Goal: Information Seeking & Learning: Compare options

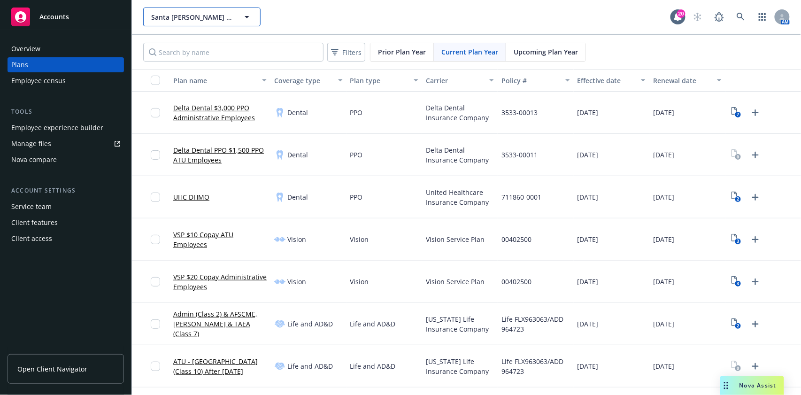
click at [193, 13] on span "Santa Clara Valley Transportation Authority" at bounding box center [191, 17] width 81 height 10
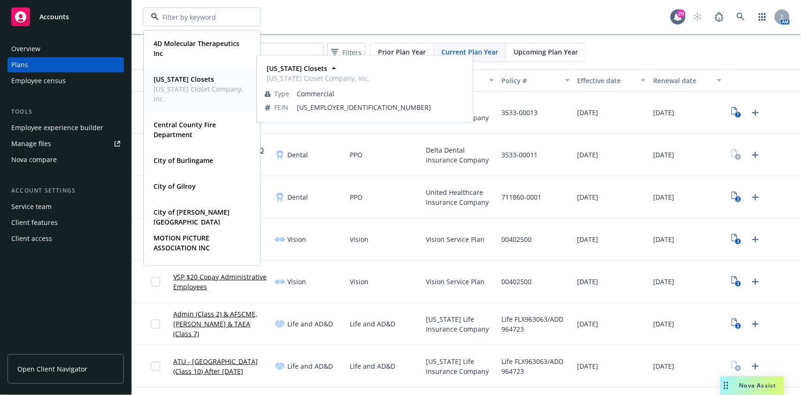
click at [191, 82] on strong "[US_STATE] Closets" at bounding box center [184, 79] width 61 height 9
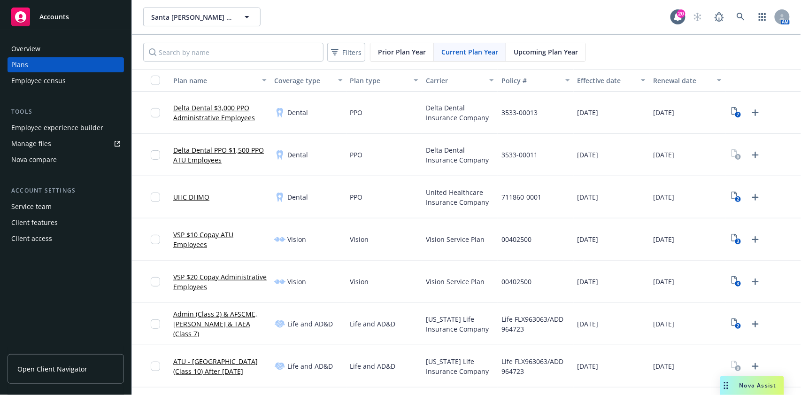
click at [62, 146] on link "Manage files" at bounding box center [66, 143] width 116 height 15
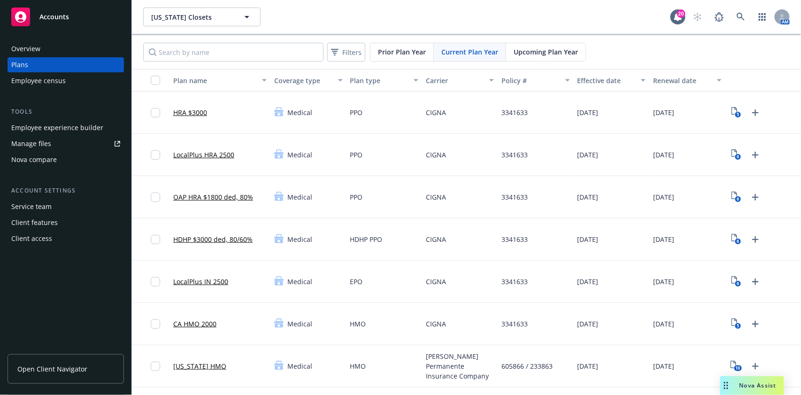
click at [59, 146] on link "Manage files" at bounding box center [66, 143] width 116 height 15
click at [45, 155] on div "Nova compare" at bounding box center [34, 159] width 46 height 15
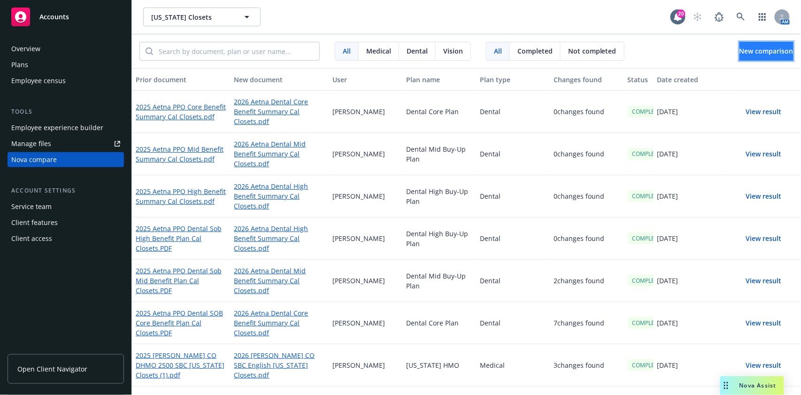
click at [782, 47] on button "New comparison" at bounding box center [767, 51] width 54 height 19
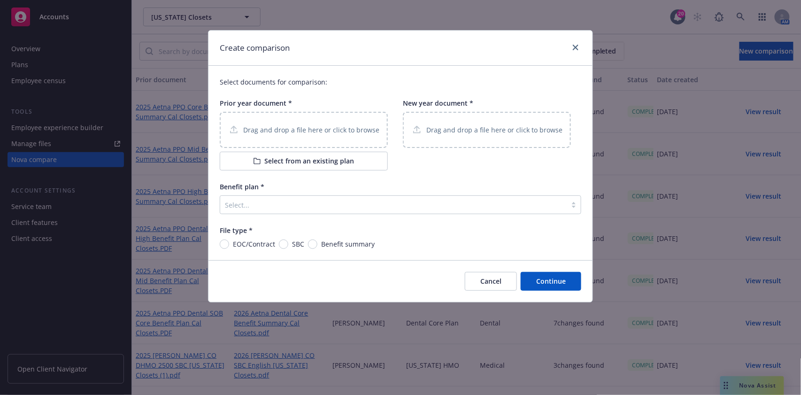
click at [285, 165] on button "Select from an existing plan" at bounding box center [304, 161] width 168 height 19
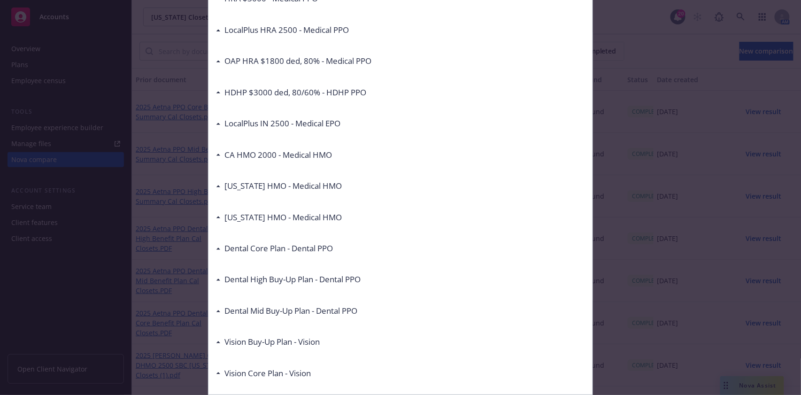
scroll to position [160, 0]
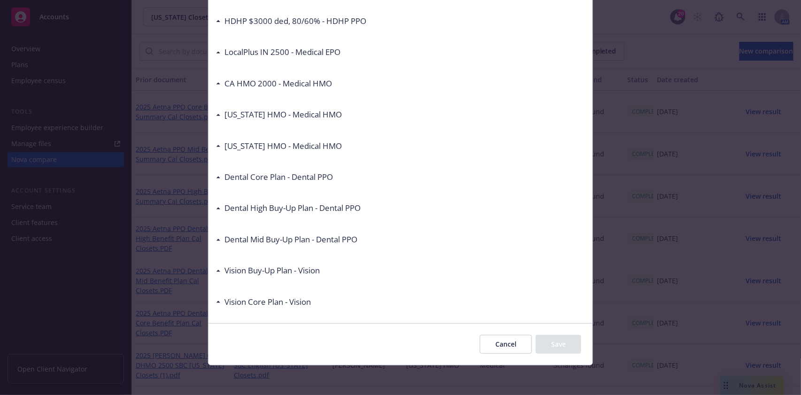
click at [236, 142] on h3 "Colorado HMO - Medical HMO" at bounding box center [282, 146] width 117 height 12
click at [237, 147] on h3 "Colorado HMO - Medical HMO" at bounding box center [282, 146] width 117 height 12
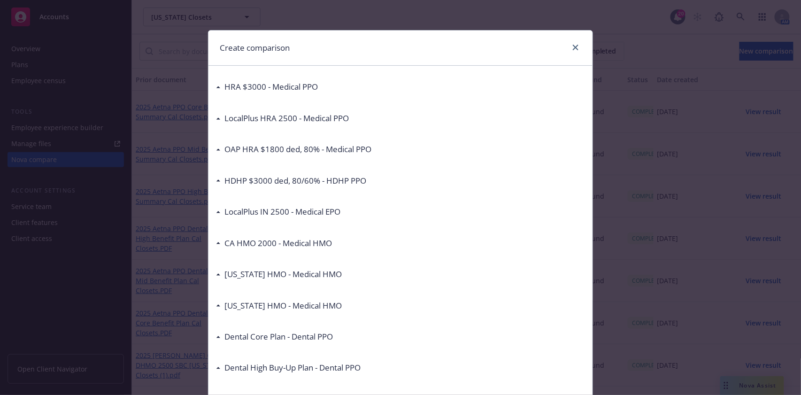
scroll to position [125, 0]
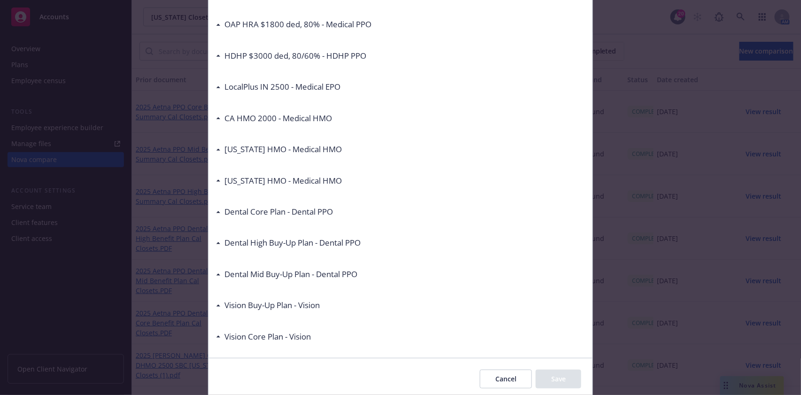
click at [216, 183] on div "Colorado HMO - Medical HMO" at bounding box center [279, 181] width 126 height 12
click at [216, 181] on icon at bounding box center [218, 181] width 4 height 2
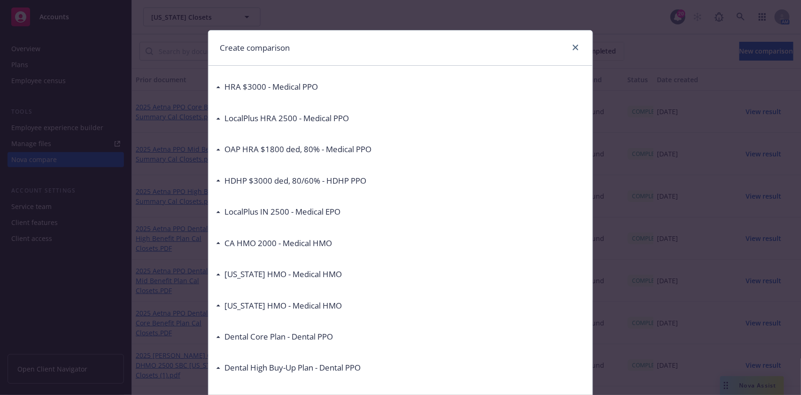
click at [578, 41] on div "Create comparison" at bounding box center [400, 48] width 384 height 35
click at [573, 46] on icon "close" at bounding box center [576, 48] width 6 height 6
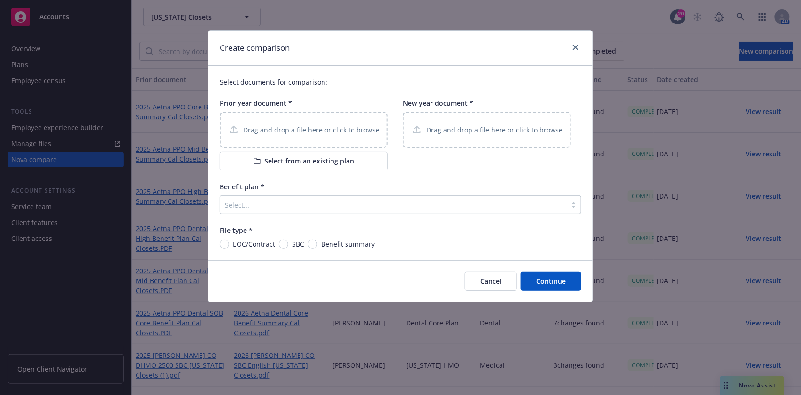
click at [331, 128] on p "Drag and drop a file here or click to browse" at bounding box center [311, 130] width 136 height 10
click at [461, 129] on p "Drag and drop a file here or click to browse" at bounding box center [494, 130] width 136 height 10
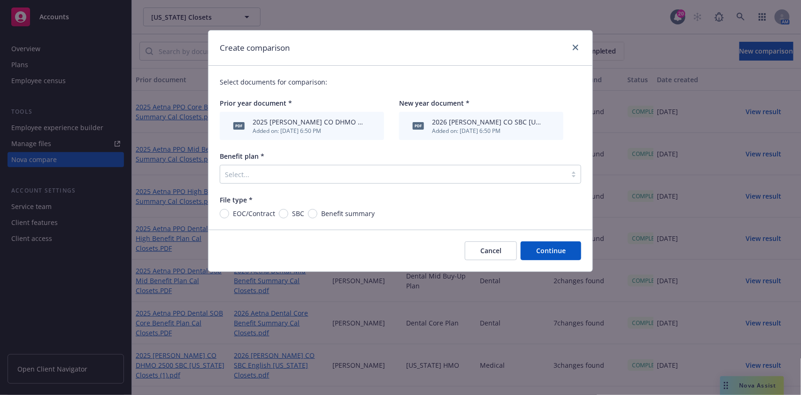
click at [282, 219] on div "Select documents for comparison: Prior year document * pdf 2025 Kaiser CO DHMO …" at bounding box center [400, 148] width 384 height 164
click at [286, 211] on input "SBC" at bounding box center [283, 213] width 9 height 9
radio input "true"
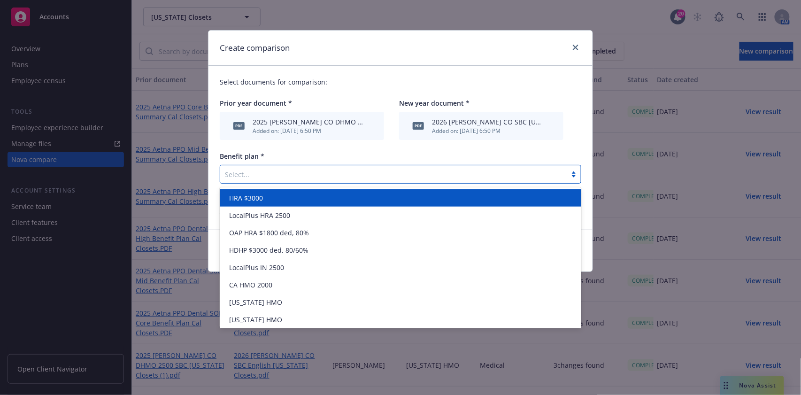
click at [294, 169] on div at bounding box center [393, 174] width 337 height 11
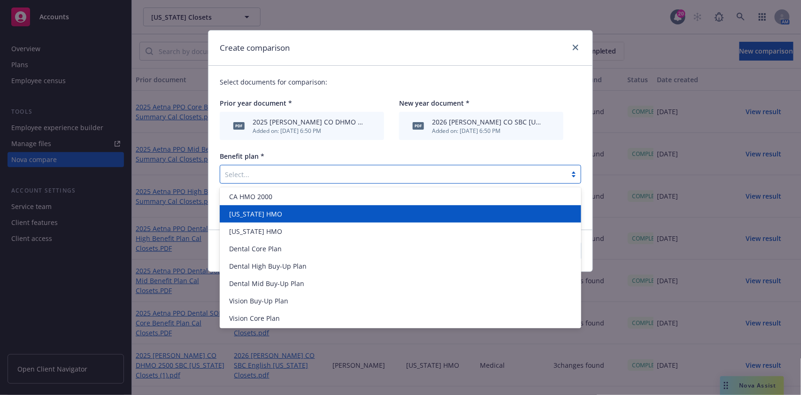
scroll to position [26, 0]
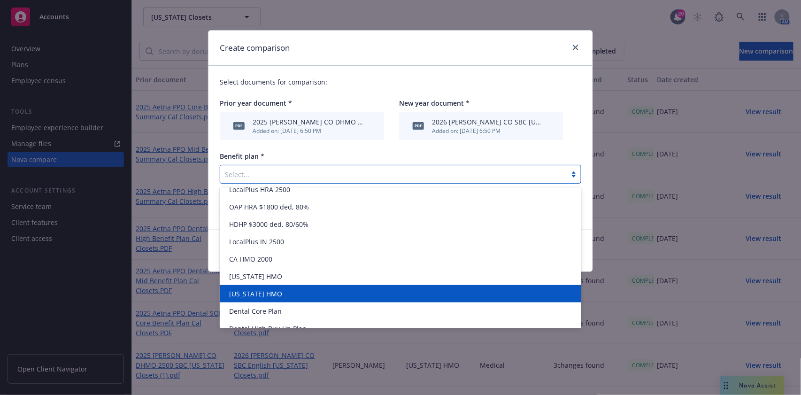
click at [284, 295] on div "[US_STATE] HMO" at bounding box center [400, 294] width 350 height 10
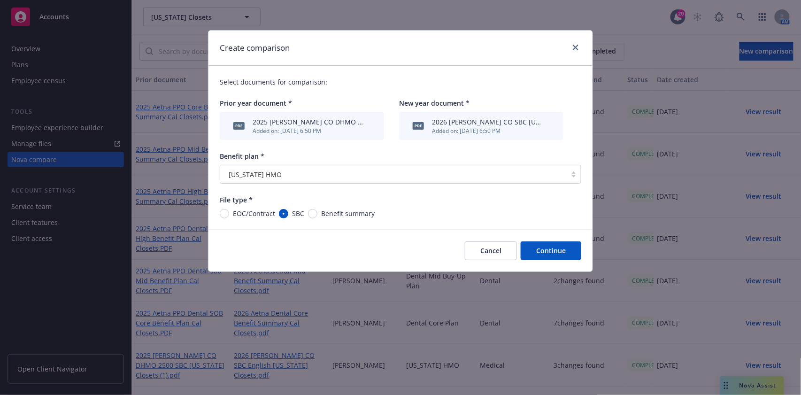
click at [555, 251] on button "Continue" at bounding box center [551, 250] width 61 height 19
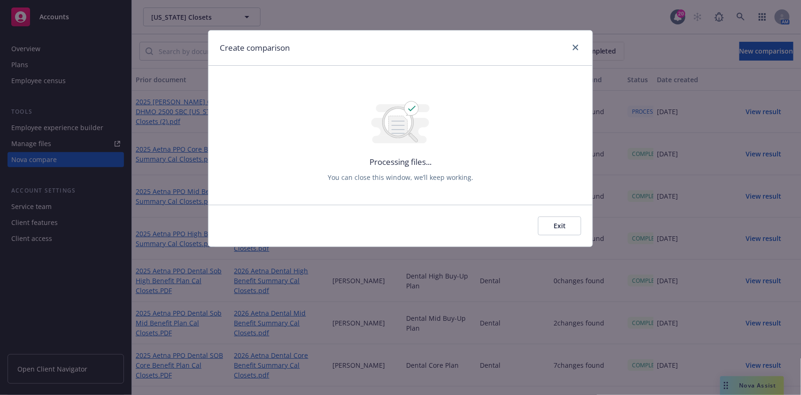
click at [553, 231] on button "Exit" at bounding box center [559, 225] width 43 height 19
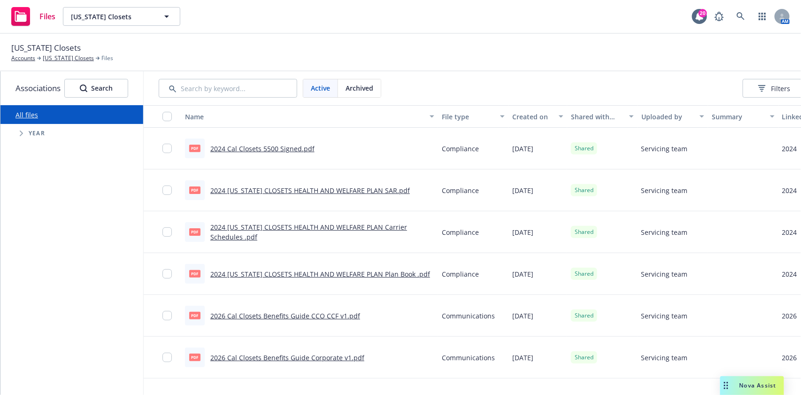
scroll to position [0, 104]
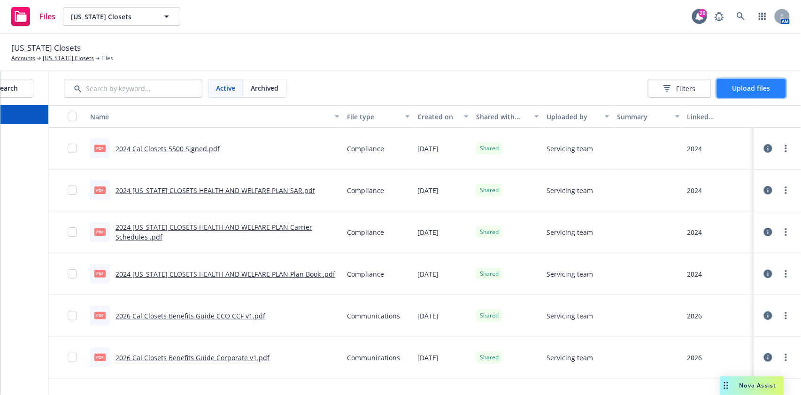
click at [740, 91] on span "Upload files" at bounding box center [751, 88] width 38 height 9
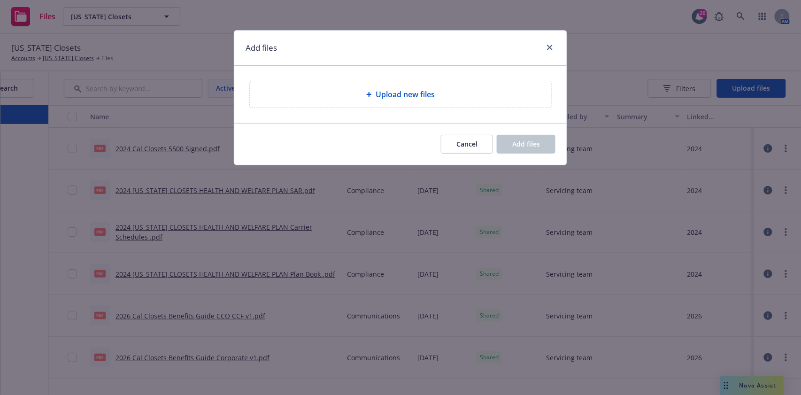
click at [415, 103] on div "Upload new files" at bounding box center [400, 94] width 301 height 26
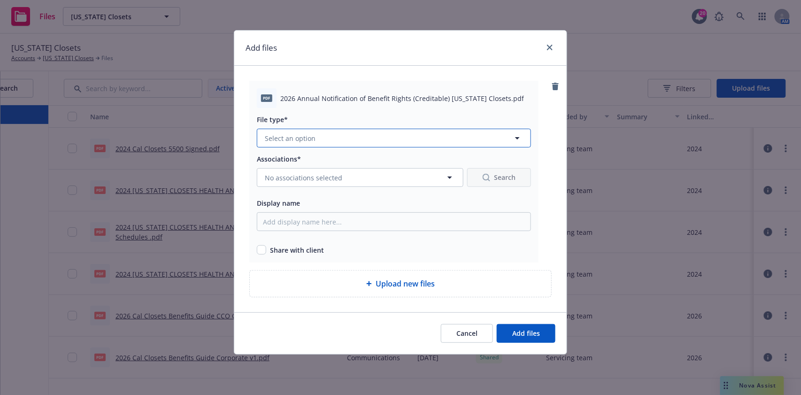
click at [378, 139] on button "Select an option" at bounding box center [394, 138] width 274 height 19
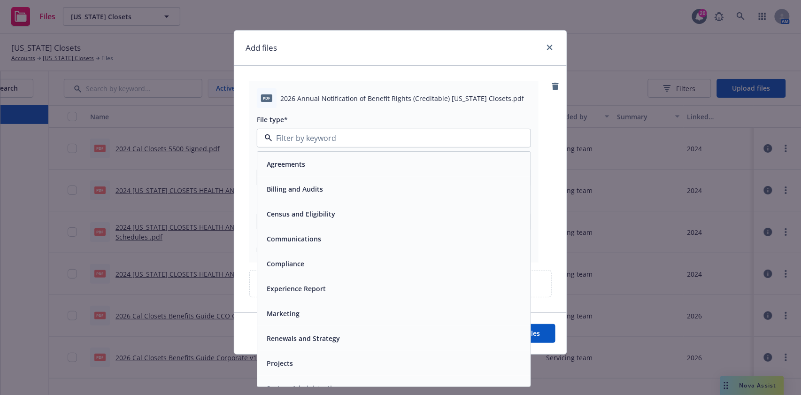
click at [334, 261] on div "Compliance" at bounding box center [394, 264] width 262 height 14
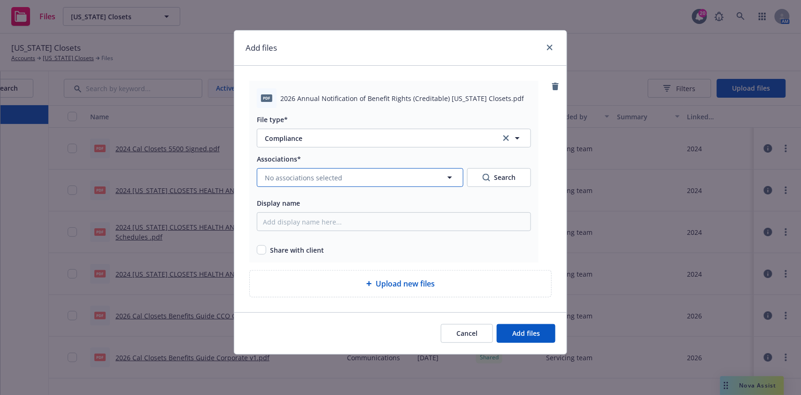
click at [342, 184] on button "No associations selected" at bounding box center [360, 177] width 207 height 19
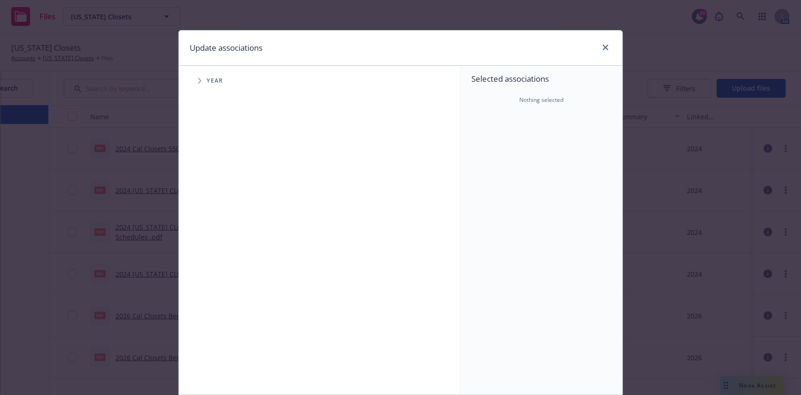
click at [207, 79] on span "Year" at bounding box center [215, 81] width 16 height 6
click at [198, 79] on icon "Tree Example" at bounding box center [200, 81] width 4 height 6
click at [220, 233] on input "Tree Example" at bounding box center [223, 230] width 9 height 9
checkbox input "true"
click at [223, 213] on div "2025 Year" at bounding box center [233, 209] width 28 height 18
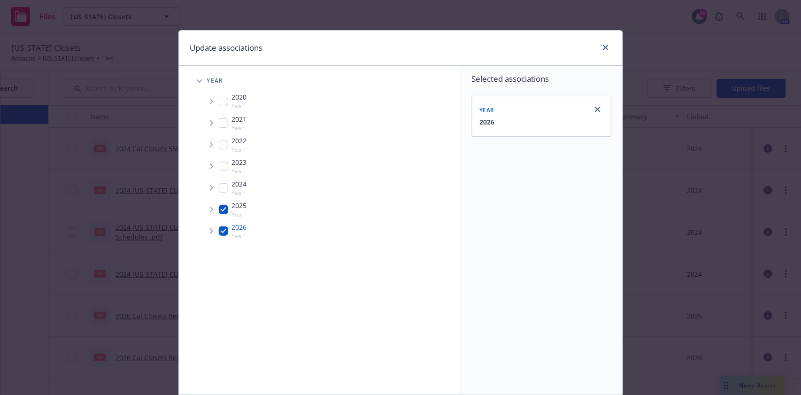
checkbox input "true"
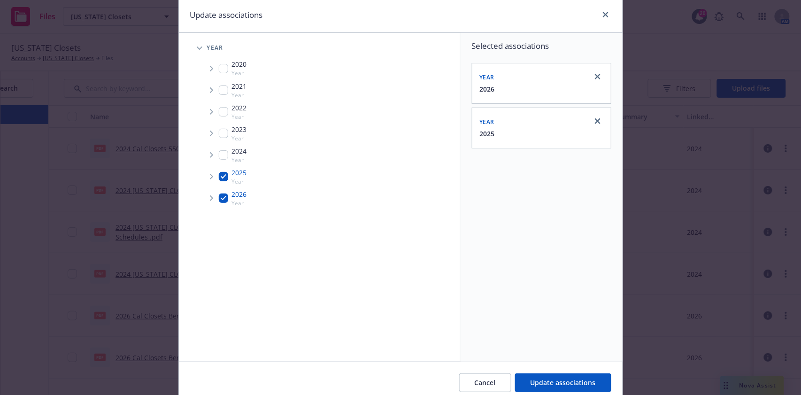
scroll to position [71, 0]
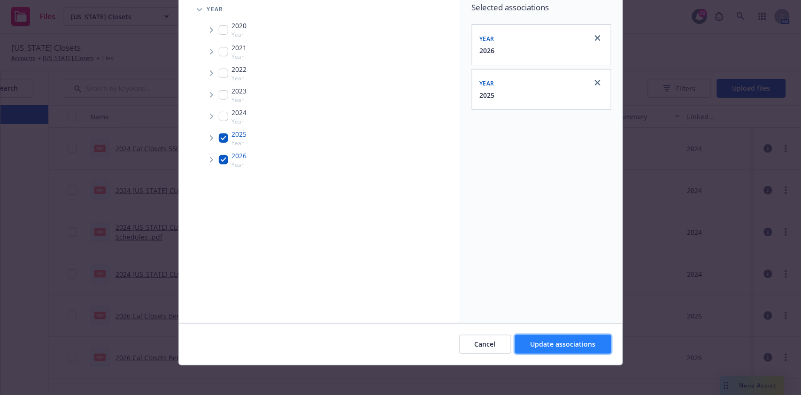
click at [582, 345] on span "Update associations" at bounding box center [563, 343] width 65 height 9
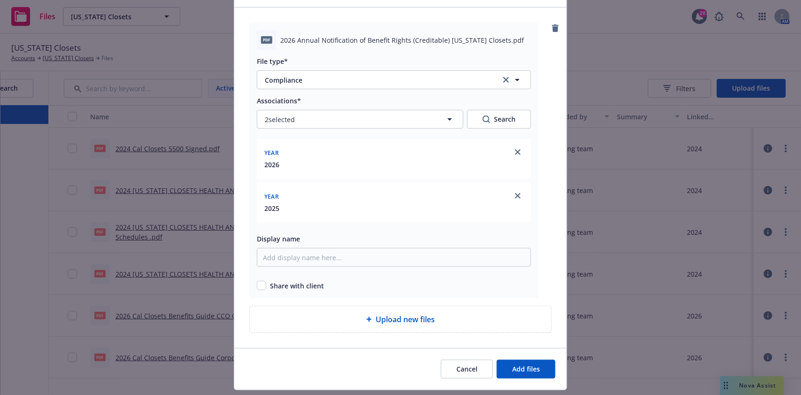
scroll to position [83, 0]
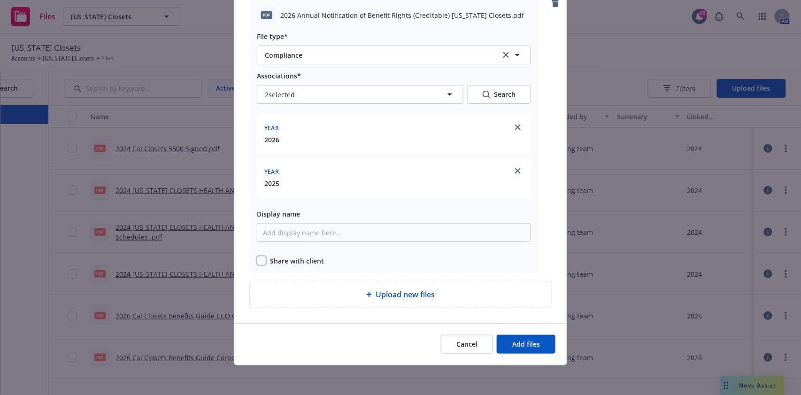
click at [257, 261] on input "checkbox" at bounding box center [261, 260] width 9 height 9
checkbox input "true"
click at [505, 341] on button "Add files" at bounding box center [526, 344] width 59 height 19
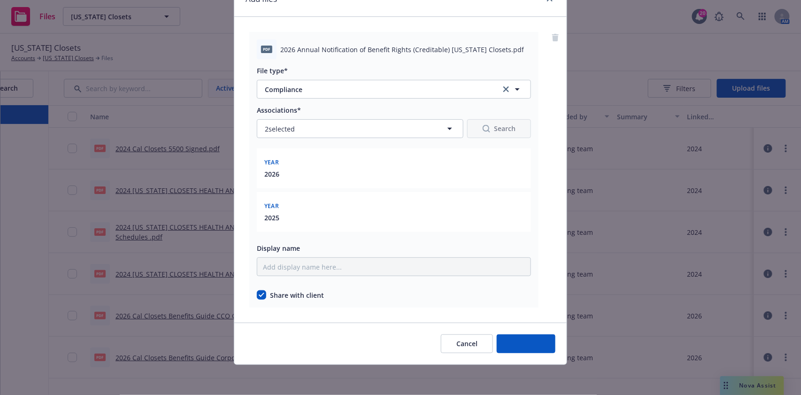
scroll to position [48, 0]
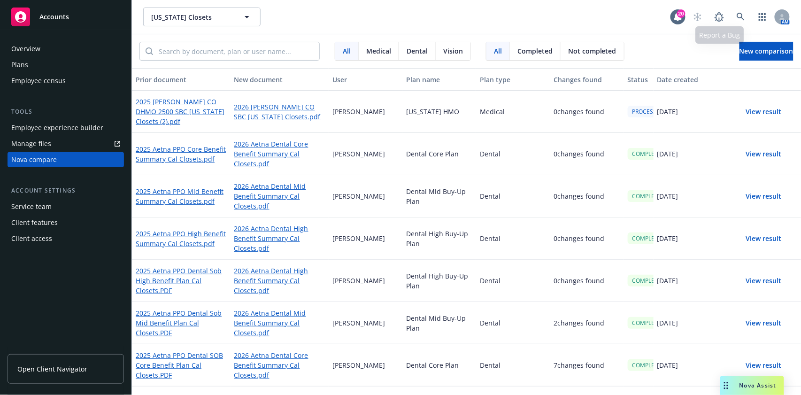
click at [643, 23] on div "California Closets California Closets" at bounding box center [406, 17] width 527 height 19
click at [768, 114] on button "View result" at bounding box center [764, 111] width 66 height 19
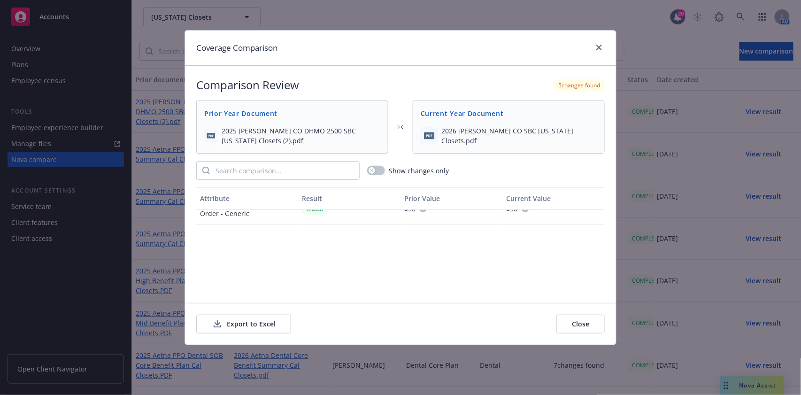
scroll to position [751, 0]
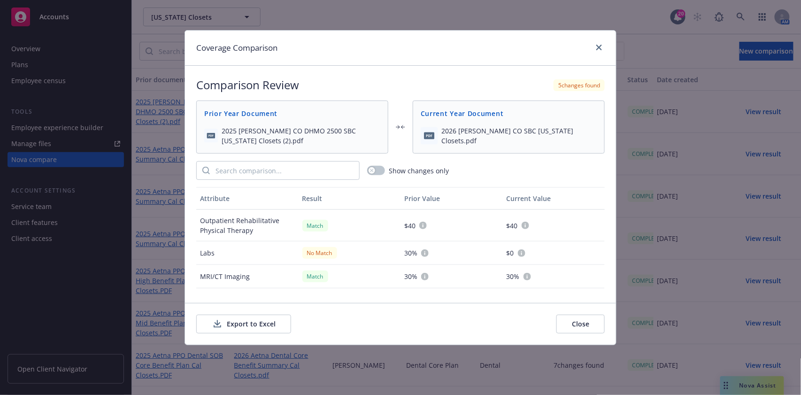
click at [362, 168] on div "Show changes only" at bounding box center [400, 170] width 408 height 19
click at [372, 171] on icon "button" at bounding box center [372, 171] width 4 height 4
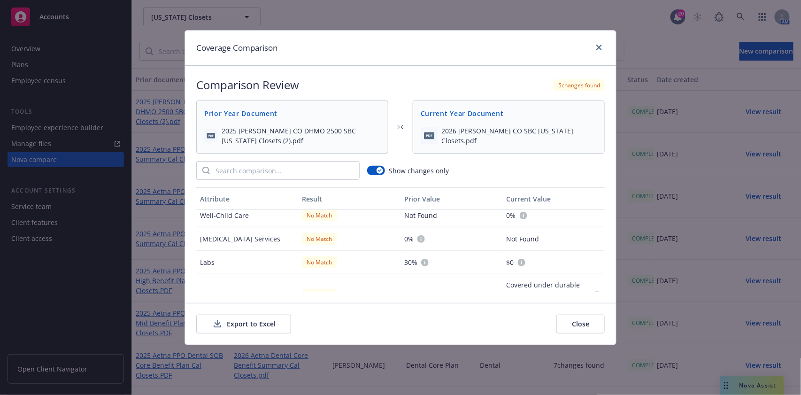
scroll to position [0, 0]
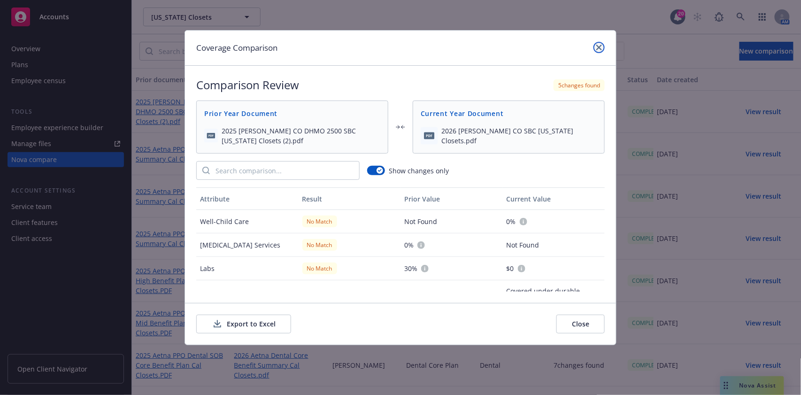
click at [597, 49] on icon "close" at bounding box center [599, 48] width 6 height 6
